Goal: Transaction & Acquisition: Purchase product/service

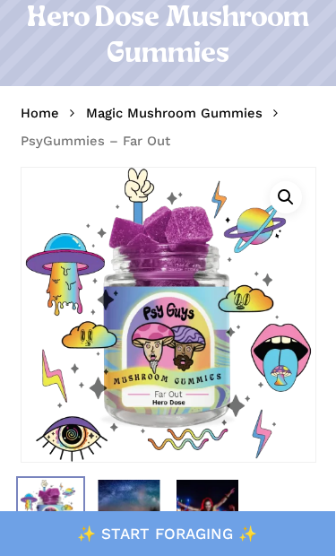
scroll to position [113, 0]
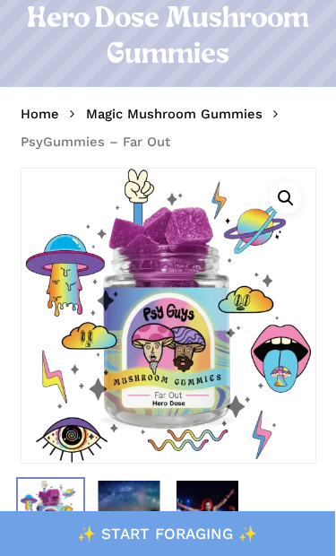
click at [56, 101] on nav "Home Magic Mushroom Gummies PsyGummies – Far Out" at bounding box center [169, 127] width 296 height 54
click at [49, 116] on link "Home" at bounding box center [40, 114] width 39 height 18
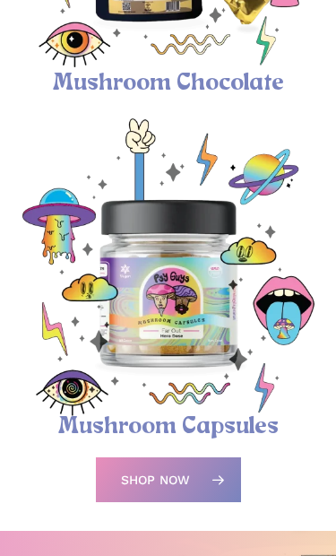
scroll to position [1135, 0]
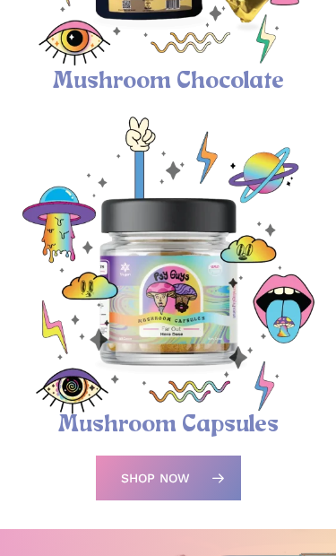
click at [196, 366] on img "Magic Mushroom Capsules" at bounding box center [169, 266] width 298 height 298
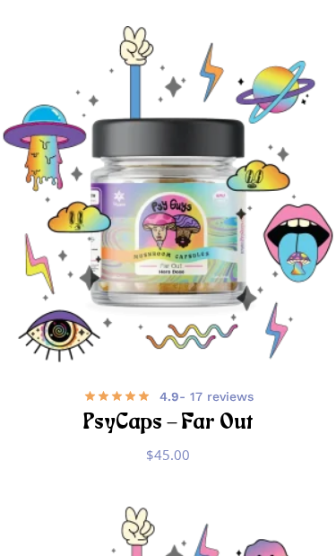
scroll to position [333, 0]
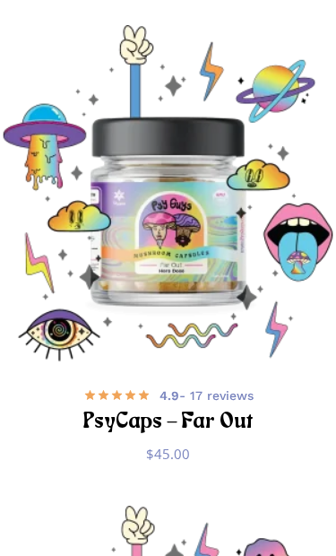
click at [201, 212] on img "PsyCaps - Far Out" at bounding box center [168, 193] width 336 height 336
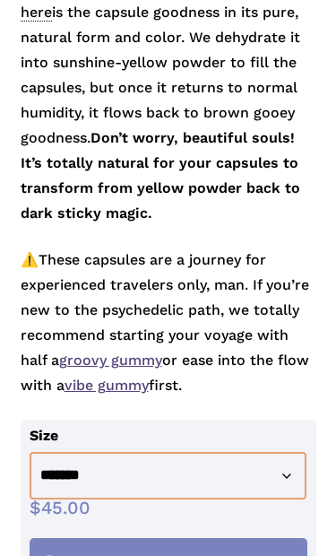
scroll to position [1087, 0]
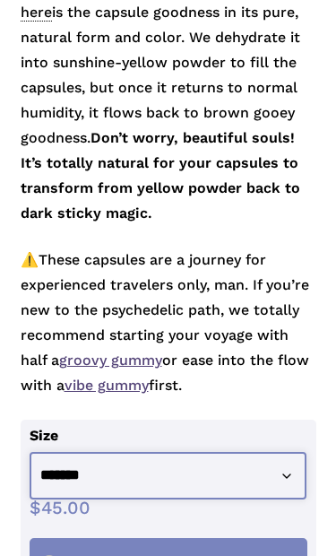
click at [278, 481] on select "**********" at bounding box center [168, 476] width 277 height 48
select select "********"
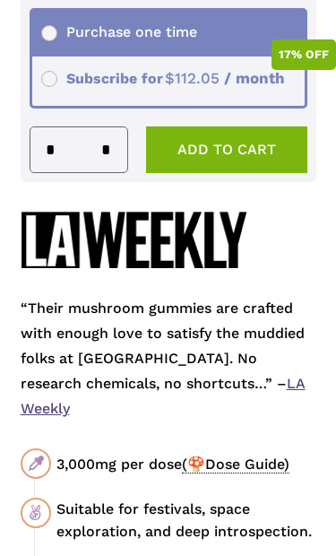
scroll to position [1619, 0]
